Goal: Information Seeking & Learning: Learn about a topic

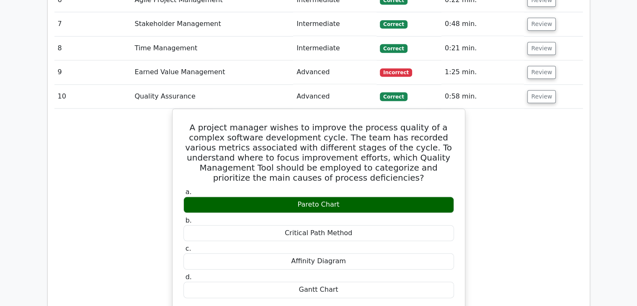
scroll to position [1521, 0]
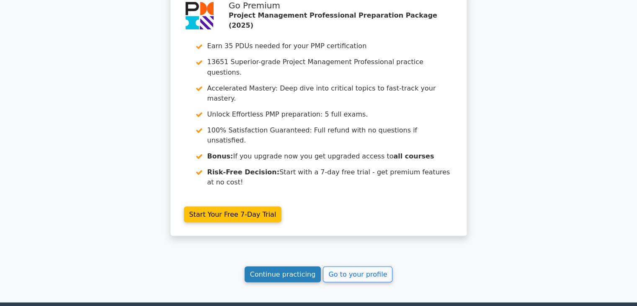
click at [269, 266] on link "Continue practicing" at bounding box center [283, 274] width 77 height 16
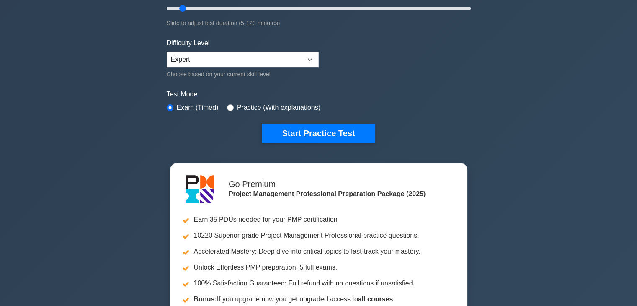
scroll to position [183, 0]
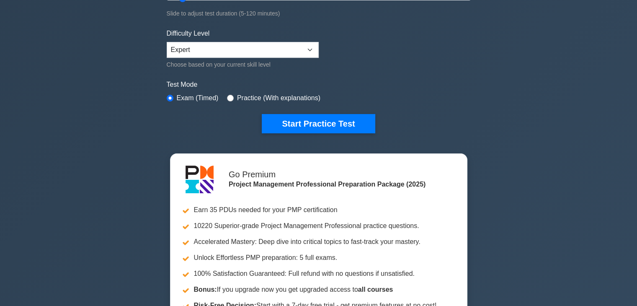
drag, startPoint x: 640, startPoint y: 17, endPoint x: 643, endPoint y: 31, distance: 13.7
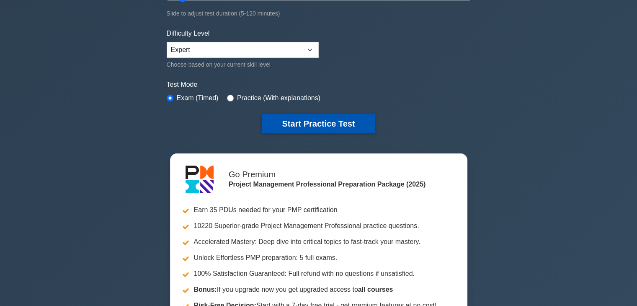
click at [337, 119] on button "Start Practice Test" at bounding box center [318, 123] width 113 height 19
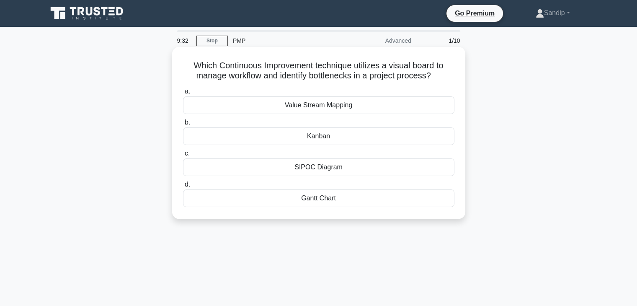
click at [322, 137] on div "Kanban" at bounding box center [319, 136] width 272 height 18
click at [183, 125] on input "b. Kanban" at bounding box center [183, 122] width 0 height 5
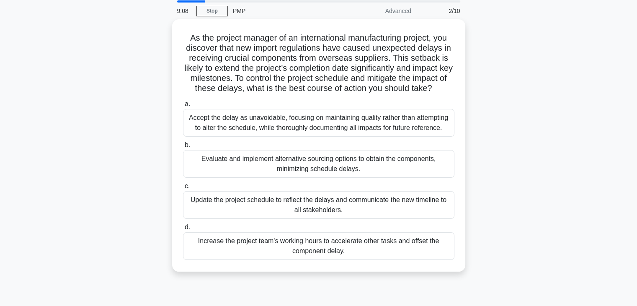
scroll to position [31, 0]
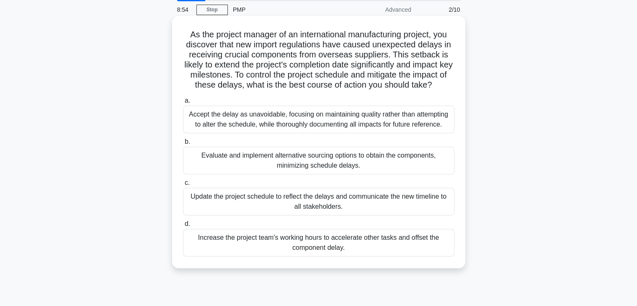
click at [313, 157] on div "Evaluate and implement alternative sourcing options to obtain the components, m…" at bounding box center [319, 161] width 272 height 28
click at [183, 145] on input "b. Evaluate and implement alternative sourcing options to obtain the components…" at bounding box center [183, 141] width 0 height 5
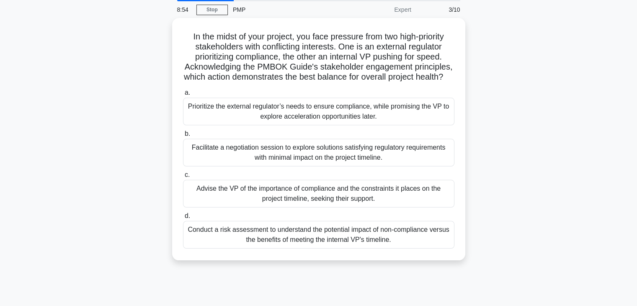
scroll to position [0, 0]
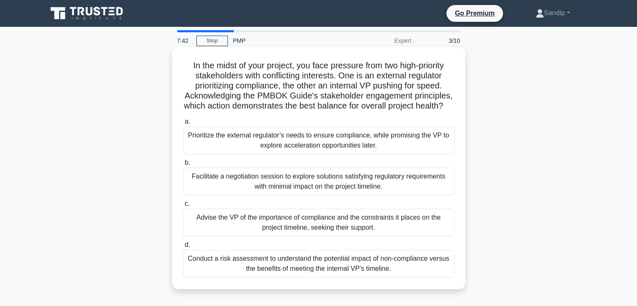
click at [345, 274] on div "Conduct a risk assessment to understand the potential impact of non-compliance …" at bounding box center [319, 264] width 272 height 28
click at [183, 248] on input "d. Conduct a risk assessment to understand the potential impact of non-complian…" at bounding box center [183, 244] width 0 height 5
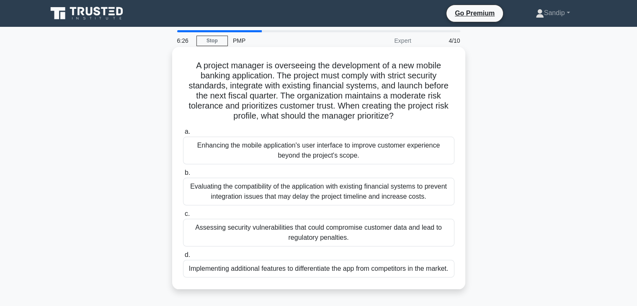
click at [342, 189] on div "Evaluating the compatibility of the application with existing financial systems…" at bounding box center [319, 192] width 272 height 28
click at [183, 176] on input "b. Evaluating the compatibility of the application with existing financial syst…" at bounding box center [183, 172] width 0 height 5
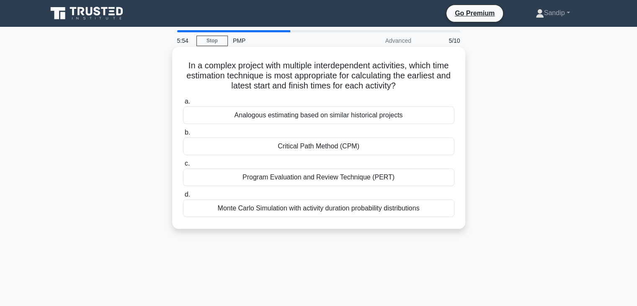
click at [402, 214] on div "Monte Carlo Simulation with activity duration probability distributions" at bounding box center [319, 209] width 272 height 18
click at [183, 197] on input "d. Monte Carlo Simulation with activity duration probability distributions" at bounding box center [183, 194] width 0 height 5
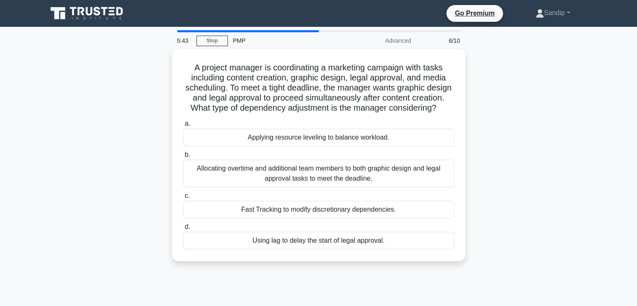
click at [544, 158] on div "A project manager is coordinating a marketing campaign with tasks including con…" at bounding box center [318, 160] width 553 height 222
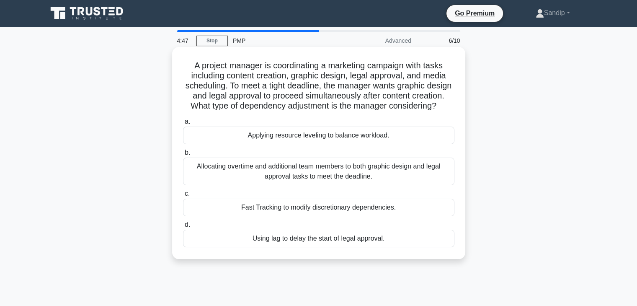
click at [371, 216] on div "Fast Tracking to modify discretionary dependencies." at bounding box center [319, 208] width 272 height 18
click at [183, 197] on input "c. Fast Tracking to modify discretionary dependencies." at bounding box center [183, 193] width 0 height 5
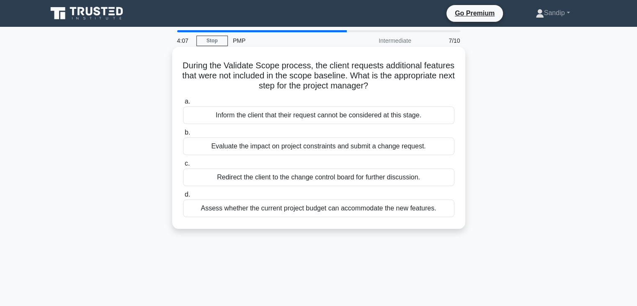
click at [330, 149] on div "Evaluate the impact on project constraints and submit a change request." at bounding box center [319, 146] width 272 height 18
click at [183, 135] on input "b. Evaluate the impact on project constraints and submit a change request." at bounding box center [183, 132] width 0 height 5
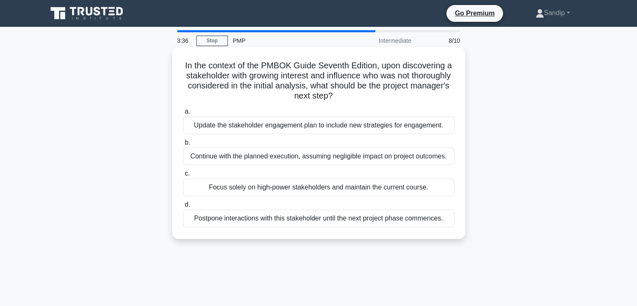
click at [389, 130] on div "Update the stakeholder engagement plan to include new strategies for engagement." at bounding box center [319, 126] width 272 height 18
click at [183, 114] on input "a. Update the stakeholder engagement plan to include new strategies for engagem…" at bounding box center [183, 111] width 0 height 5
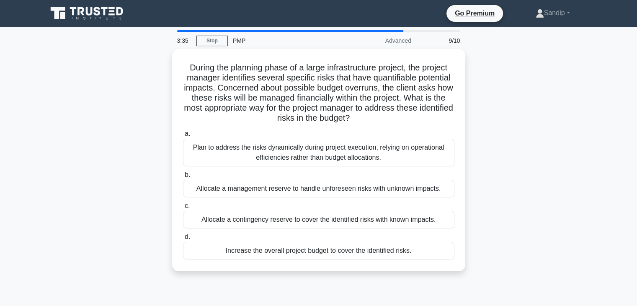
click at [579, 117] on div "During the planning phase of a large infrastructure project, the project manage…" at bounding box center [318, 165] width 553 height 232
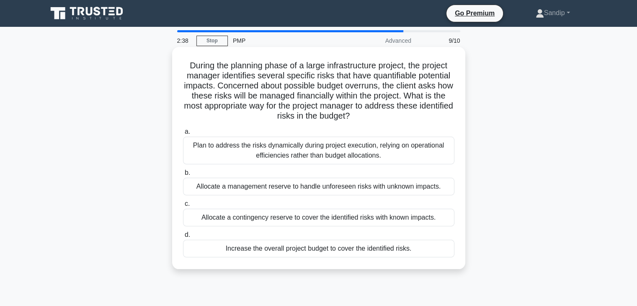
click at [372, 215] on div "Allocate a contingency reserve to cover the identified risks with known impacts." at bounding box center [319, 218] width 272 height 18
click at [183, 207] on input "c. Allocate a contingency reserve to cover the identified risks with known impa…" at bounding box center [183, 203] width 0 height 5
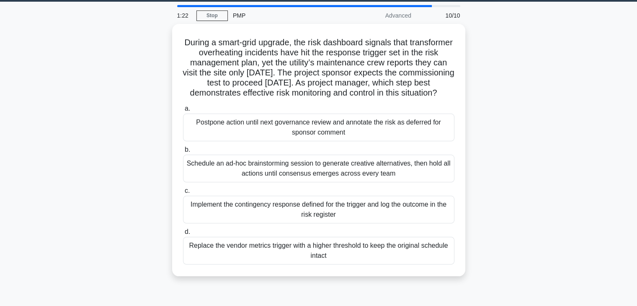
scroll to position [27, 0]
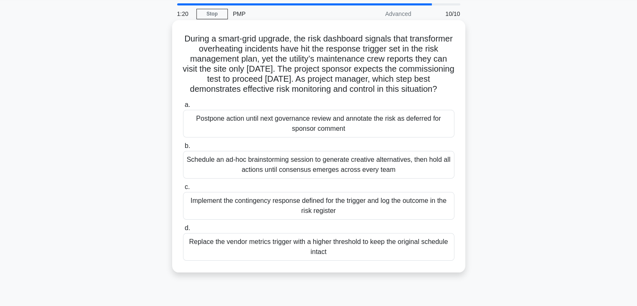
click at [417, 219] on div "Implement the contingency response defined for the trigger and log the outcome …" at bounding box center [319, 206] width 272 height 28
click at [183, 190] on input "c. Implement the contingency response defined for the trigger and log the outco…" at bounding box center [183, 186] width 0 height 5
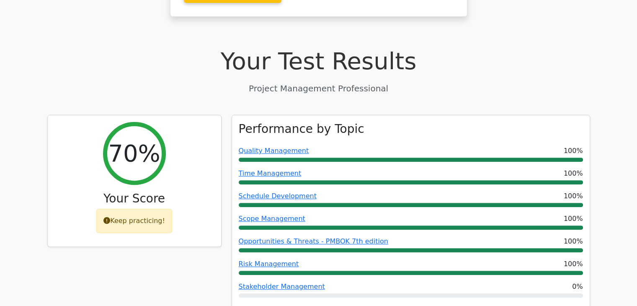
scroll to position [269, 0]
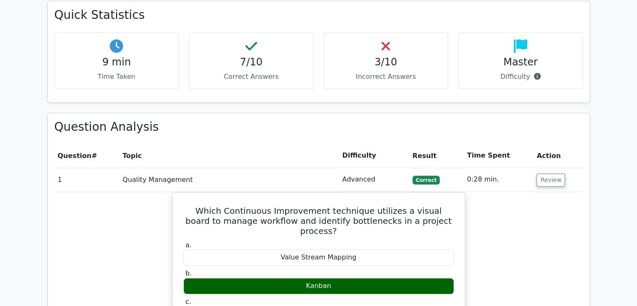
scroll to position [609, 0]
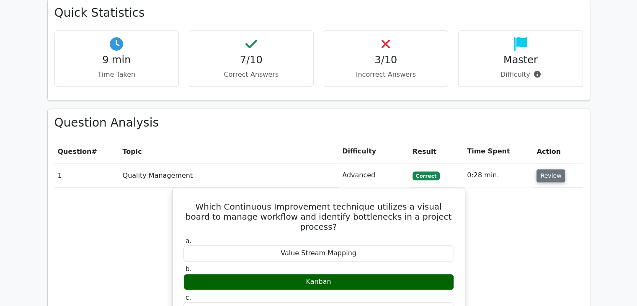
click at [549, 169] on button "Review" at bounding box center [551, 175] width 29 height 13
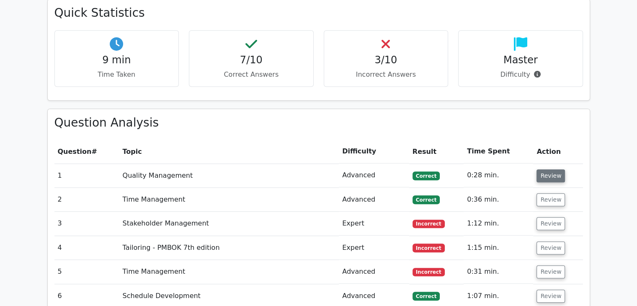
click at [549, 169] on button "Review" at bounding box center [551, 175] width 29 height 13
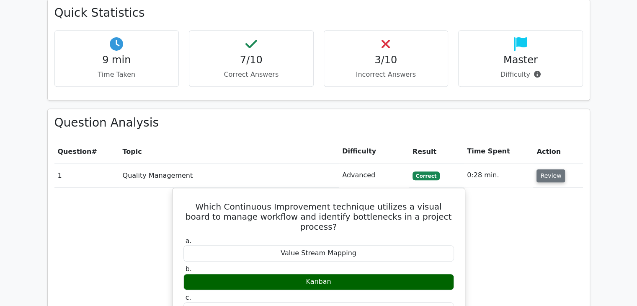
click at [549, 169] on button "Review" at bounding box center [551, 175] width 29 height 13
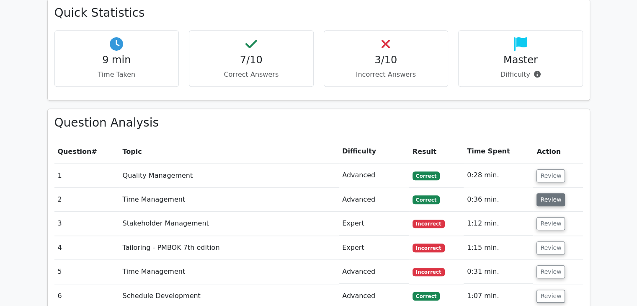
click at [549, 193] on button "Review" at bounding box center [551, 199] width 29 height 13
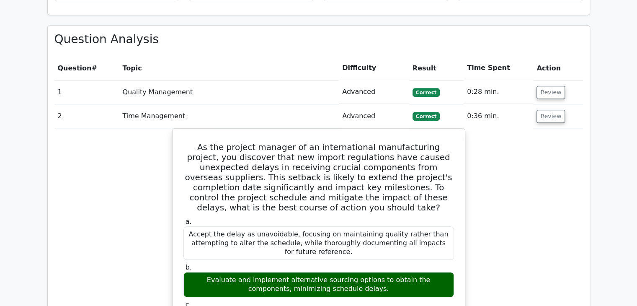
scroll to position [702, 0]
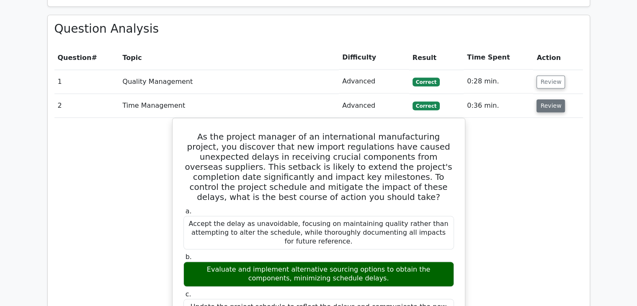
click at [550, 99] on button "Review" at bounding box center [551, 105] width 29 height 13
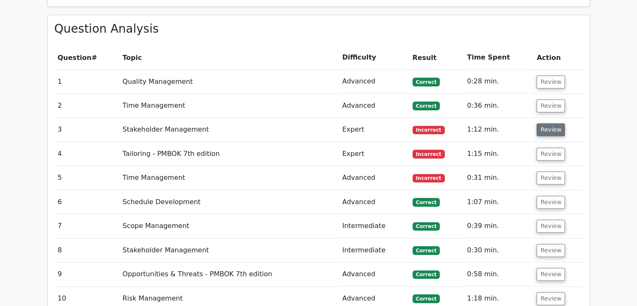
click at [549, 123] on button "Review" at bounding box center [551, 129] width 29 height 13
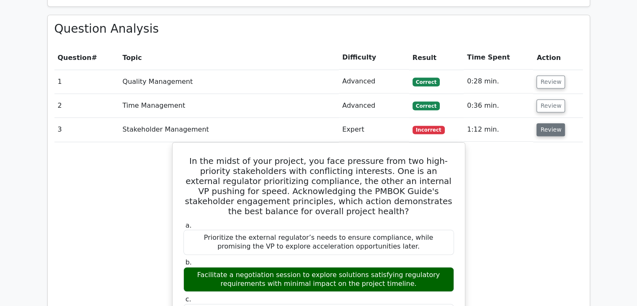
click at [549, 123] on button "Review" at bounding box center [551, 129] width 29 height 13
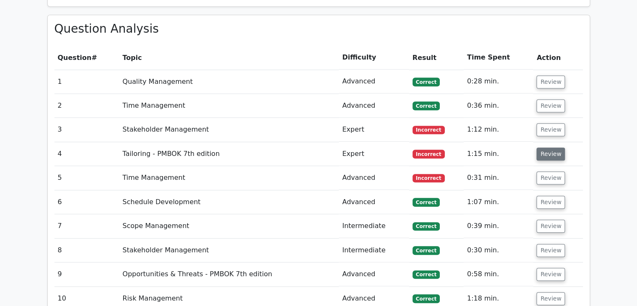
click at [549, 148] on button "Review" at bounding box center [551, 154] width 29 height 13
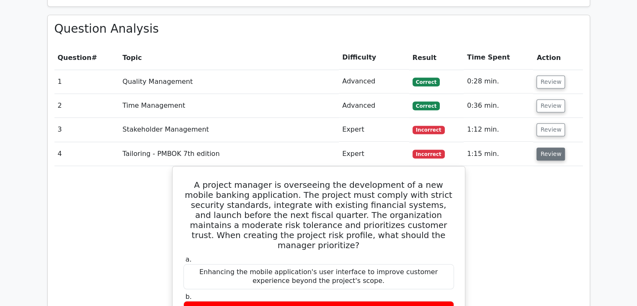
click at [549, 148] on button "Review" at bounding box center [551, 154] width 29 height 13
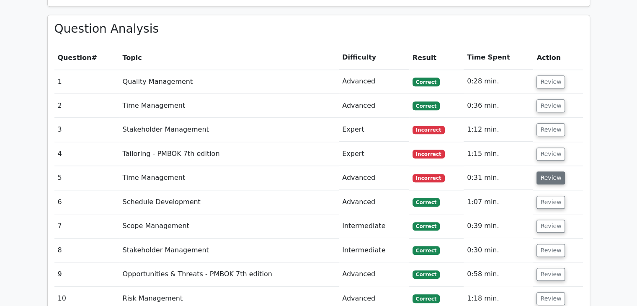
click at [549, 171] on button "Review" at bounding box center [551, 177] width 29 height 13
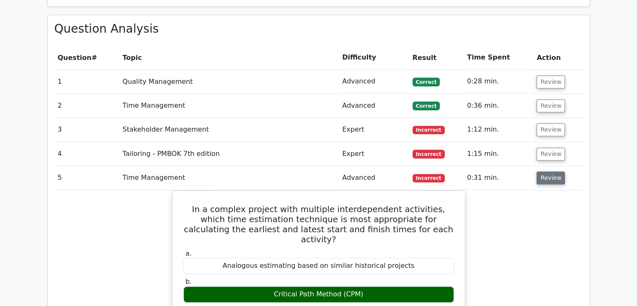
click at [549, 171] on button "Review" at bounding box center [551, 177] width 29 height 13
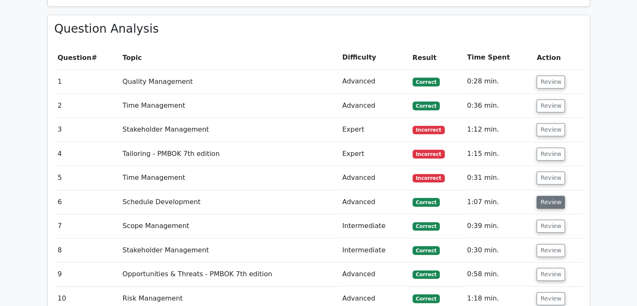
click at [544, 196] on button "Review" at bounding box center [551, 202] width 29 height 13
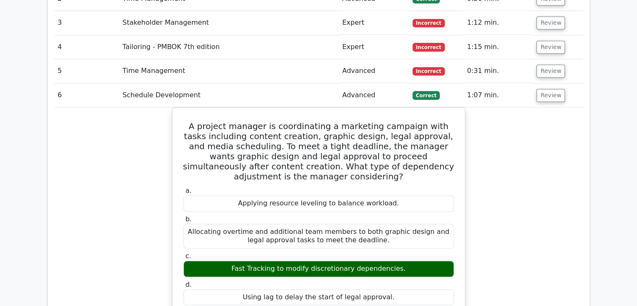
scroll to position [813, 0]
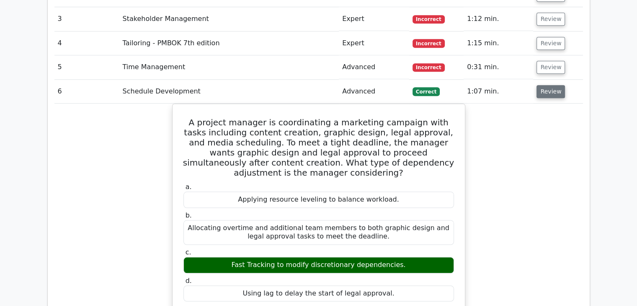
click at [546, 85] on button "Review" at bounding box center [551, 91] width 29 height 13
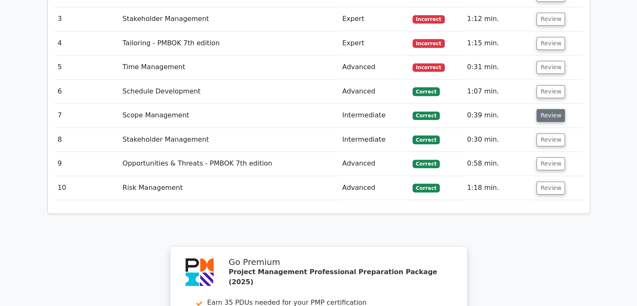
click at [545, 109] on button "Review" at bounding box center [551, 115] width 29 height 13
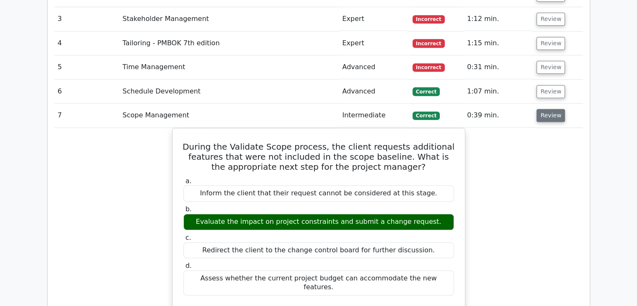
click at [545, 109] on button "Review" at bounding box center [551, 115] width 29 height 13
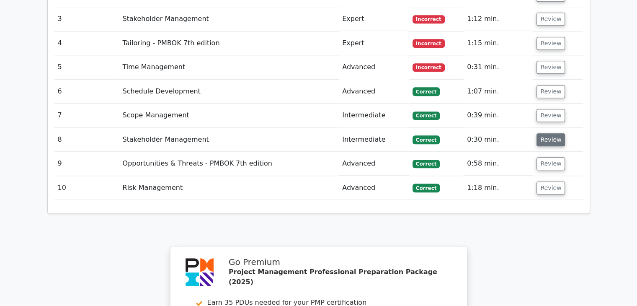
click at [546, 133] on button "Review" at bounding box center [551, 139] width 29 height 13
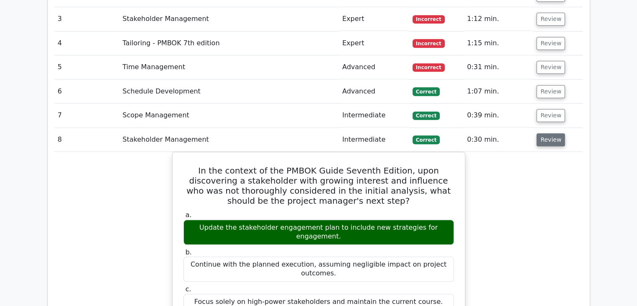
click at [546, 133] on button "Review" at bounding box center [551, 139] width 29 height 13
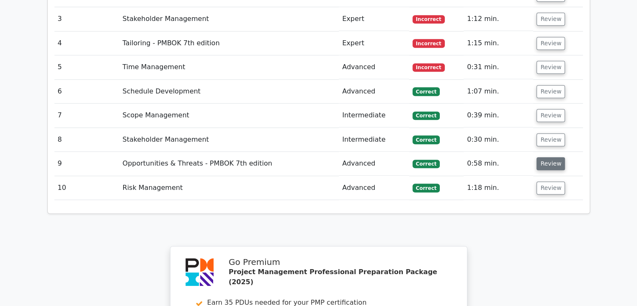
click at [544, 157] on button "Review" at bounding box center [551, 163] width 29 height 13
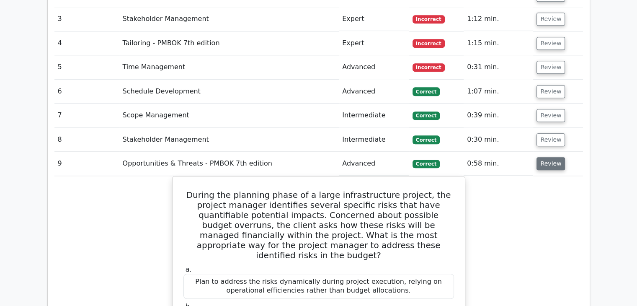
click at [544, 157] on button "Review" at bounding box center [551, 163] width 29 height 13
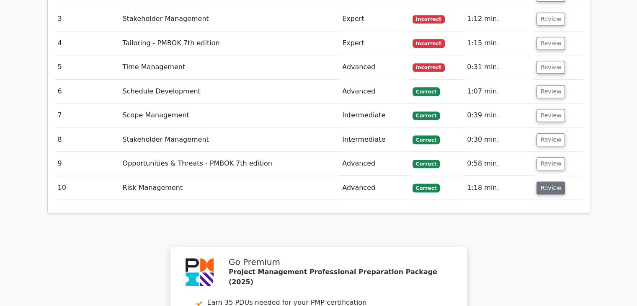
click at [546, 181] on button "Review" at bounding box center [551, 187] width 29 height 13
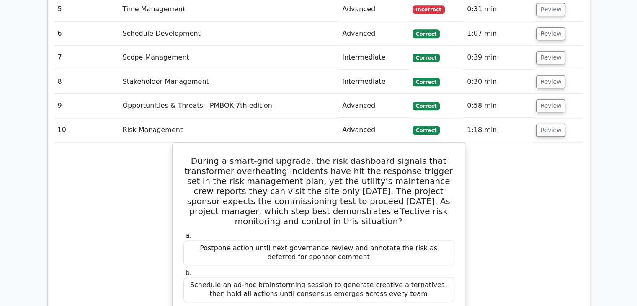
scroll to position [871, 0]
click at [542, 124] on button "Review" at bounding box center [551, 130] width 29 height 13
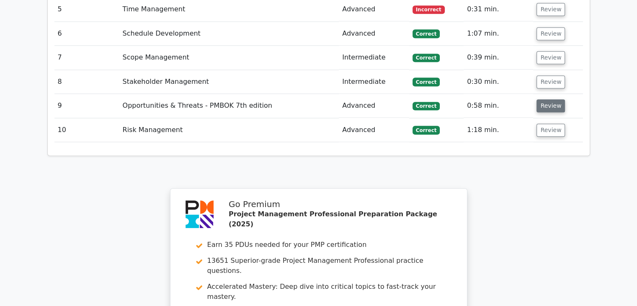
click at [537, 99] on button "Review" at bounding box center [551, 105] width 29 height 13
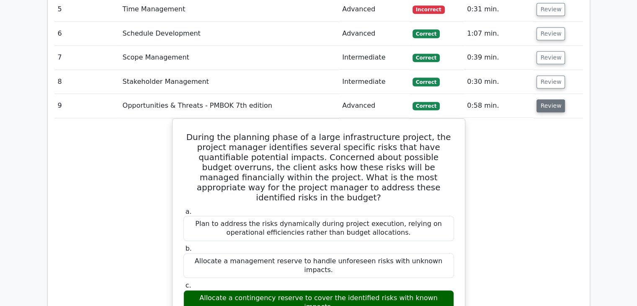
click at [537, 99] on button "Review" at bounding box center [551, 105] width 29 height 13
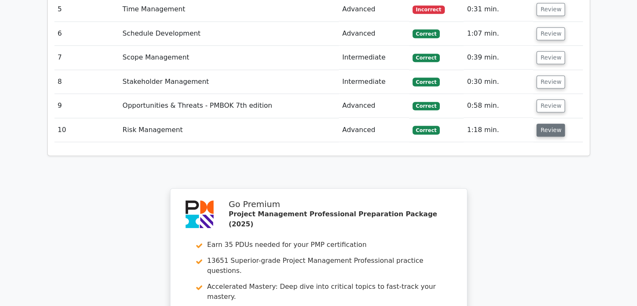
click at [545, 124] on button "Review" at bounding box center [551, 130] width 29 height 13
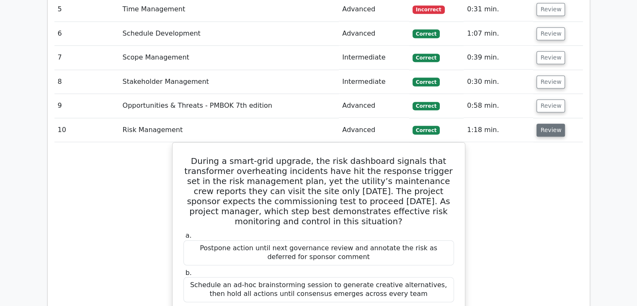
click at [545, 124] on button "Review" at bounding box center [551, 130] width 29 height 13
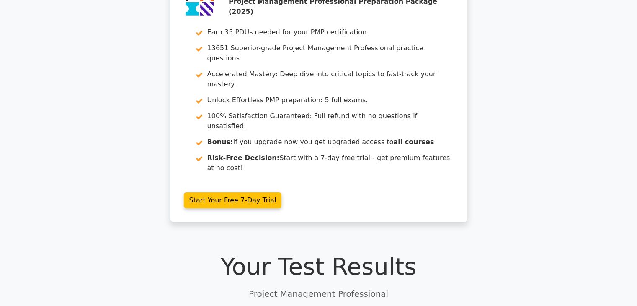
scroll to position [54, 0]
